Goal: Task Accomplishment & Management: Manage account settings

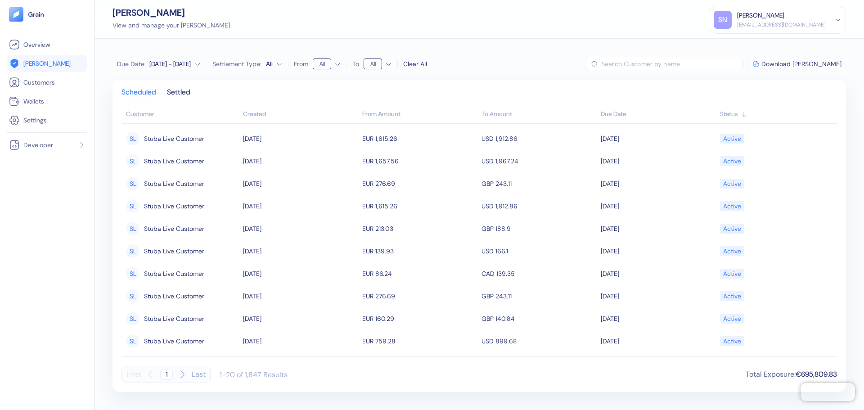
click at [54, 66] on link "[PERSON_NAME]" at bounding box center [47, 63] width 76 height 11
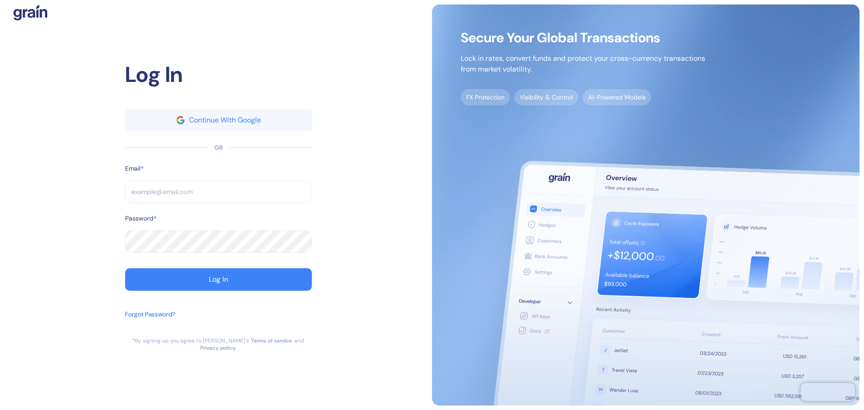
click at [204, 195] on input "text" at bounding box center [218, 191] width 187 height 22
paste input "[EMAIL_ADDRESS][DOMAIN_NAME]"
type input "[EMAIL_ADDRESS][DOMAIN_NAME]"
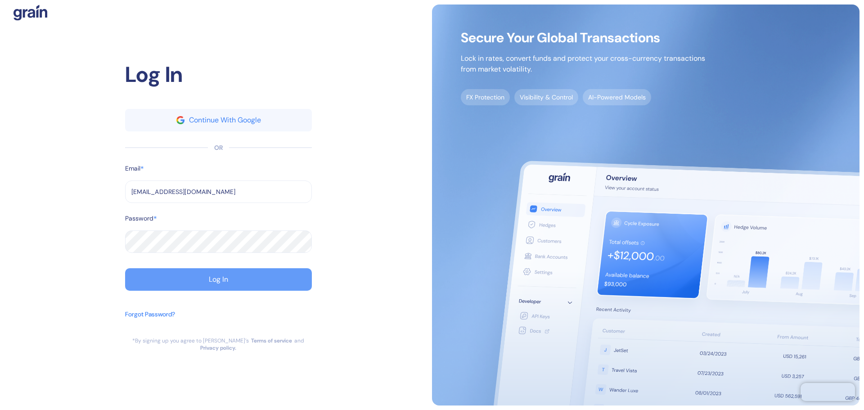
click at [250, 283] on button "Log In" at bounding box center [218, 279] width 187 height 22
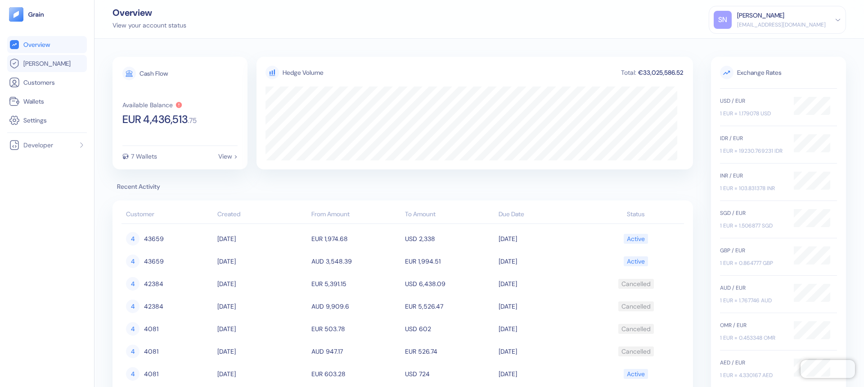
click at [44, 66] on span "[PERSON_NAME]" at bounding box center [46, 63] width 47 height 9
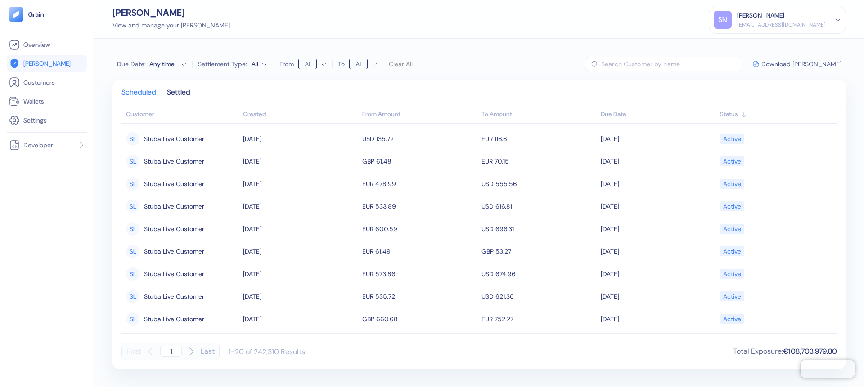
click at [798, 65] on span "Download [PERSON_NAME]" at bounding box center [801, 64] width 80 height 6
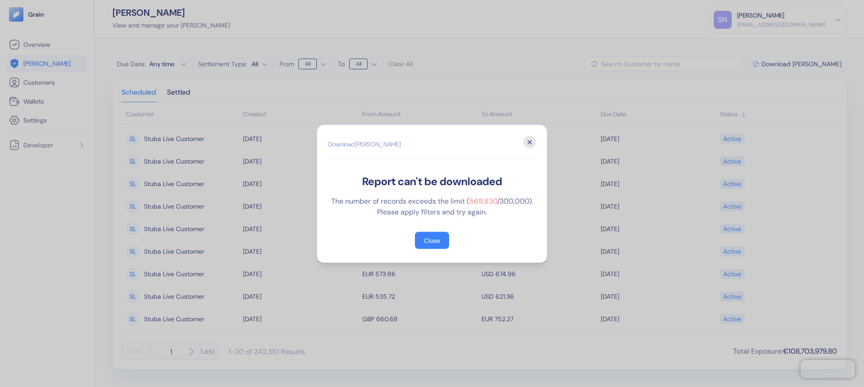
click at [528, 143] on icon "button" at bounding box center [530, 142] width 4 height 4
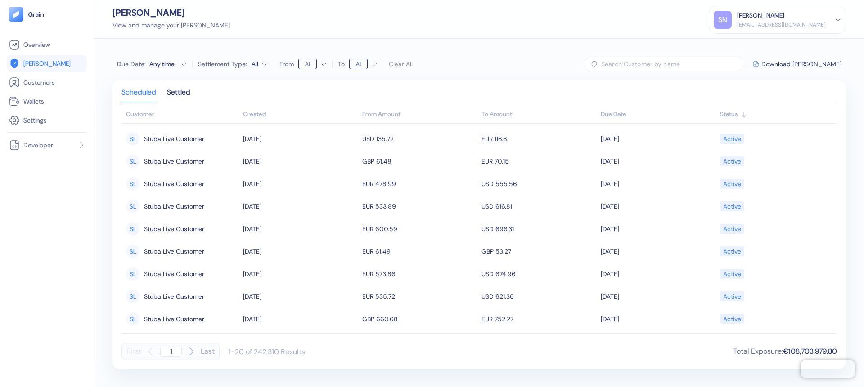
click at [152, 66] on div "Any time" at bounding box center [162, 63] width 27 height 9
click at [563, 36] on div "Hedges View and manage your hedges SN Sushil Nagaje sushil.nagaje@stuba.com Sig…" at bounding box center [478, 19] width 769 height 39
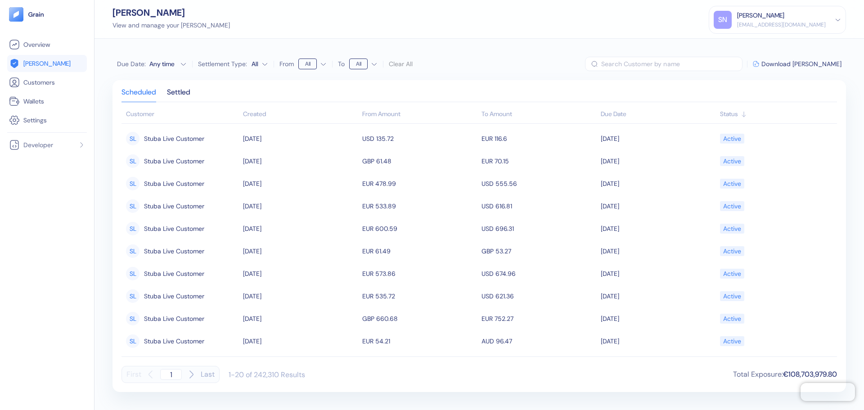
click at [162, 63] on div "Any time" at bounding box center [162, 63] width 27 height 9
click at [232, 83] on div "Scheduled Settled Customer Created From Amount To Amount Due Date Status SL Stu…" at bounding box center [478, 236] width 733 height 312
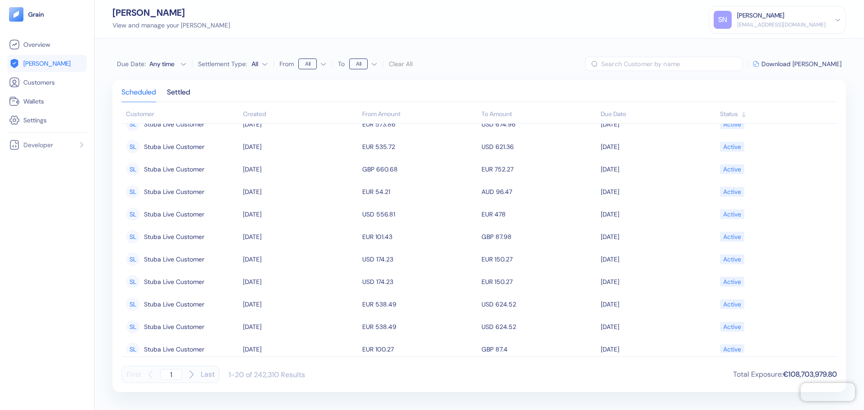
scroll to position [225, 0]
